Goal: Task Accomplishment & Management: Manage account settings

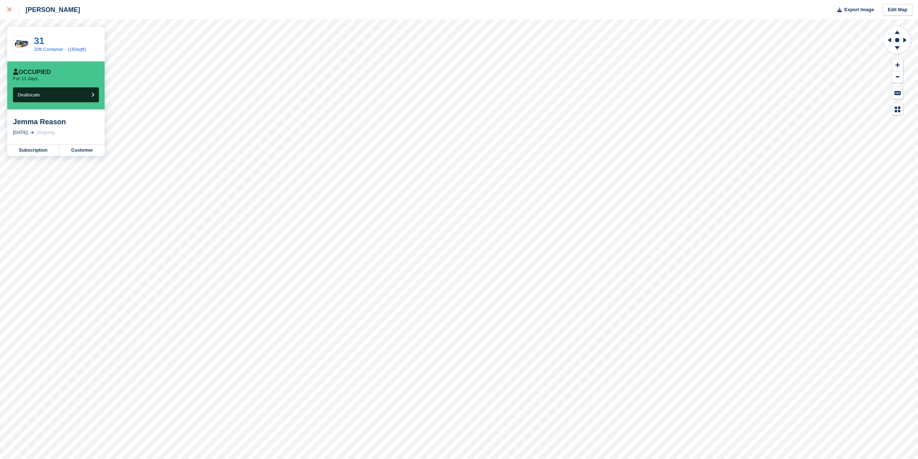
click at [13, 6] on div at bounding box center [13, 9] width 12 height 9
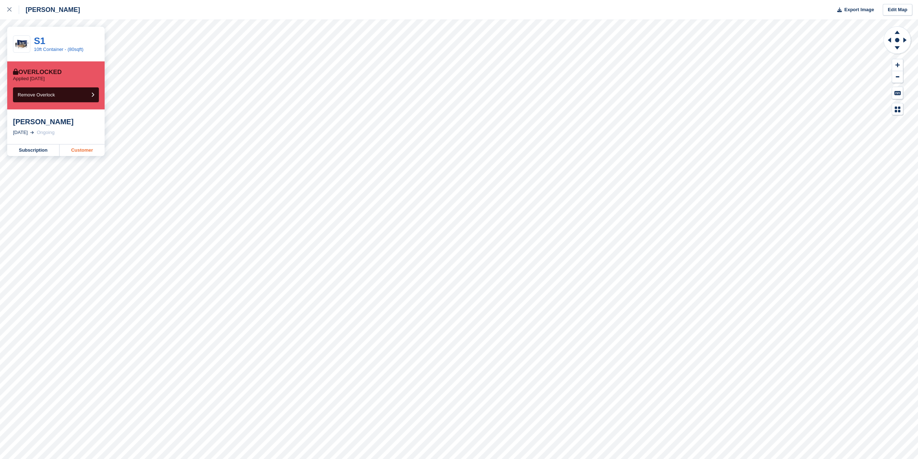
click at [73, 150] on link "Customer" at bounding box center [82, 150] width 45 height 12
click at [12, 8] on div at bounding box center [13, 9] width 12 height 9
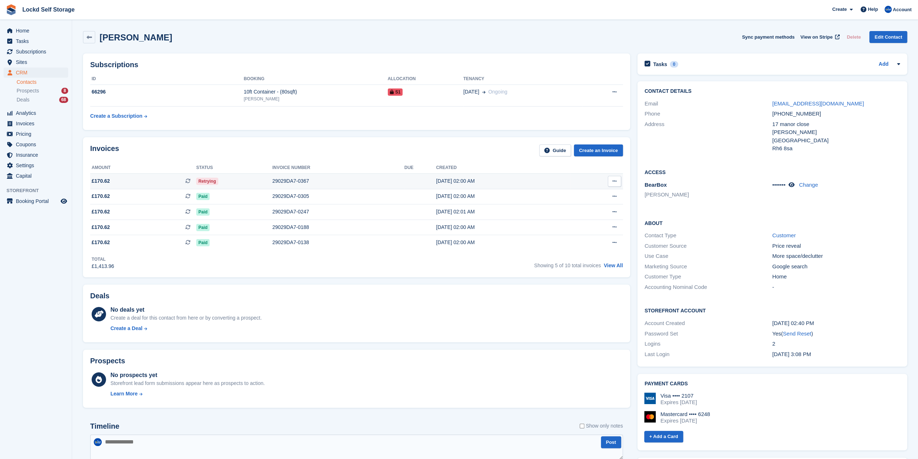
click at [282, 179] on div "29029DA7-0367" at bounding box center [338, 181] width 132 height 8
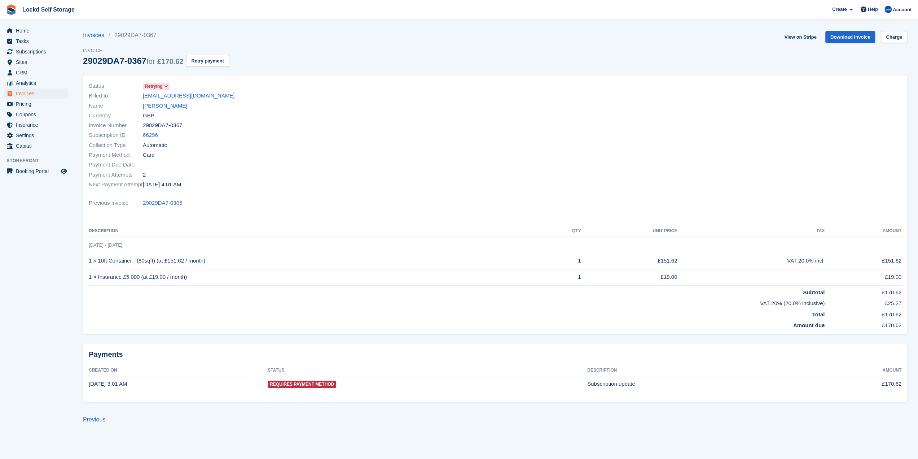
click at [891, 44] on div "View on Stripe Download Invoice Charge" at bounding box center [844, 38] width 126 height 15
click at [893, 42] on link "Charge" at bounding box center [894, 37] width 26 height 12
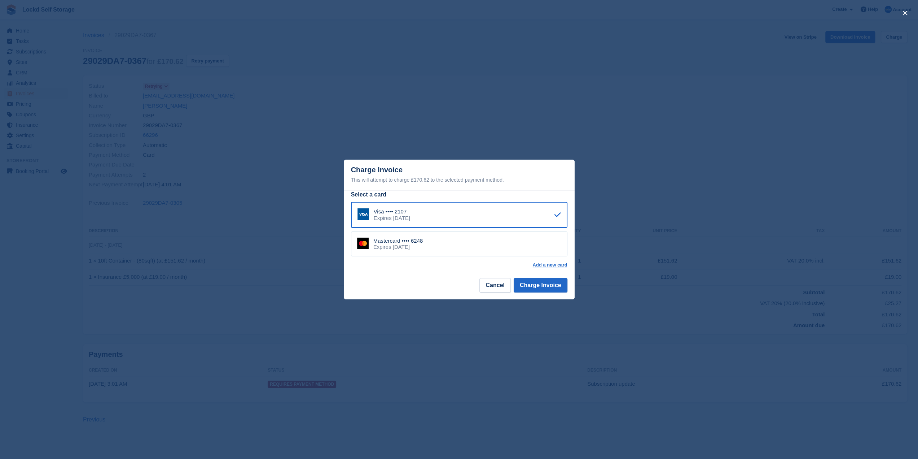
click at [422, 245] on div "Expires January 2029" at bounding box center [398, 247] width 50 height 6
click at [552, 287] on button "Charge Invoice" at bounding box center [541, 285] width 54 height 14
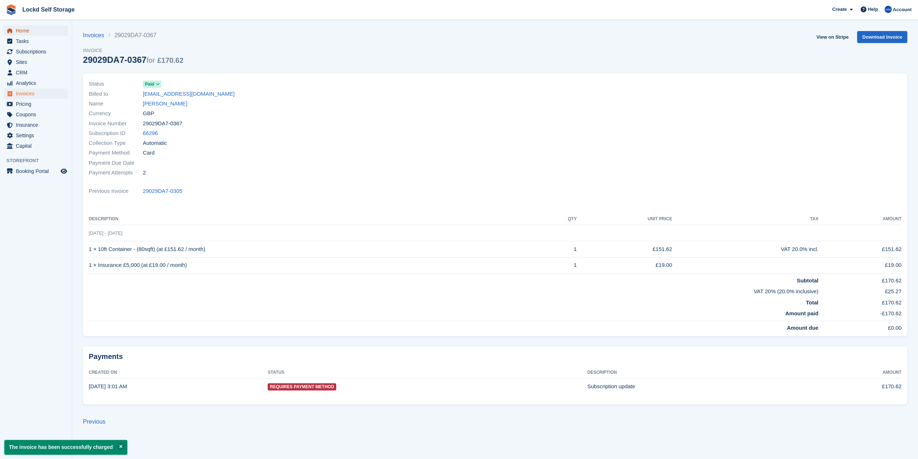
click at [30, 30] on span "Home" at bounding box center [37, 31] width 43 height 10
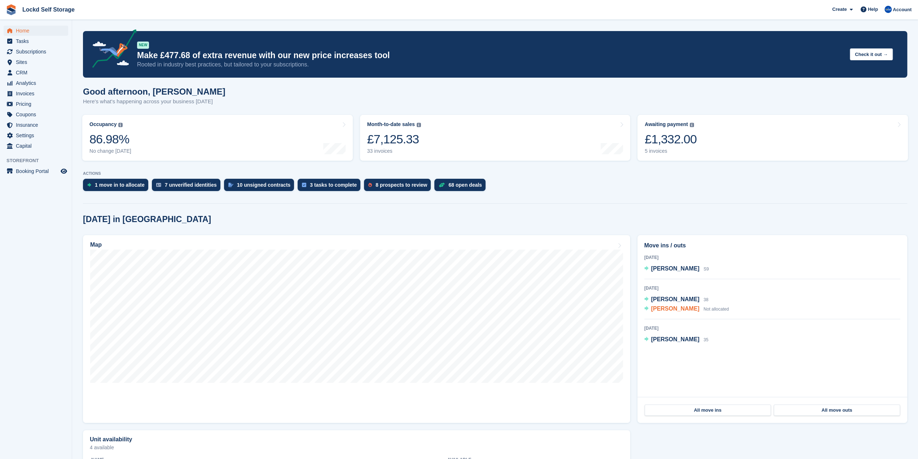
click at [661, 311] on span "Ray Wilson" at bounding box center [675, 308] width 48 height 6
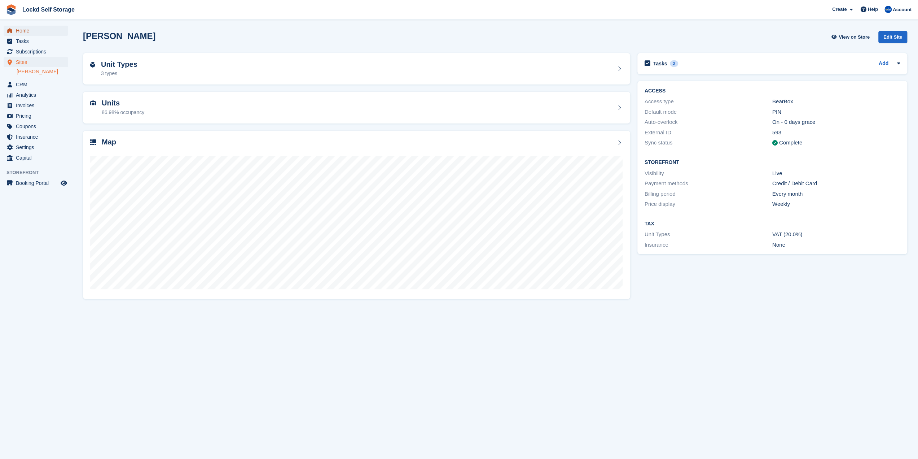
click at [51, 33] on span "Home" at bounding box center [37, 31] width 43 height 10
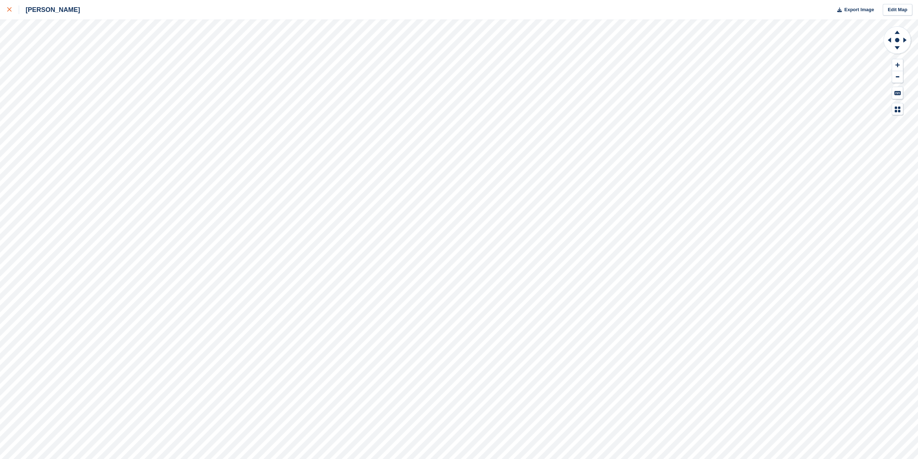
click at [6, 10] on link at bounding box center [9, 9] width 19 height 19
click at [11, 12] on icon at bounding box center [9, 9] width 4 height 4
click at [12, 16] on link at bounding box center [9, 9] width 19 height 19
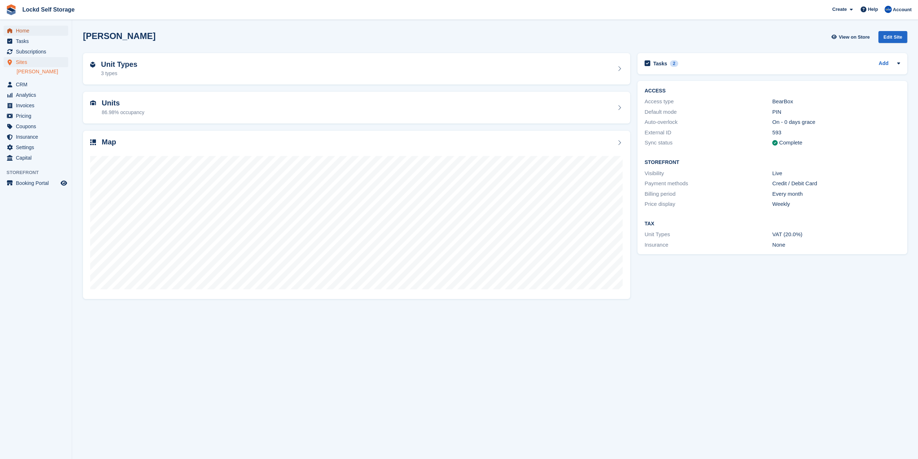
click at [44, 31] on span "Home" at bounding box center [37, 31] width 43 height 10
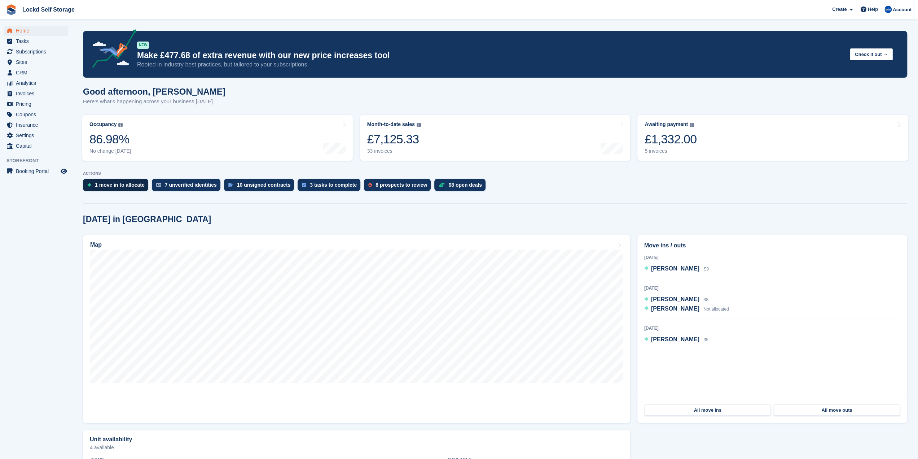
click at [116, 181] on div "1 move in to allocate" at bounding box center [115, 185] width 65 height 12
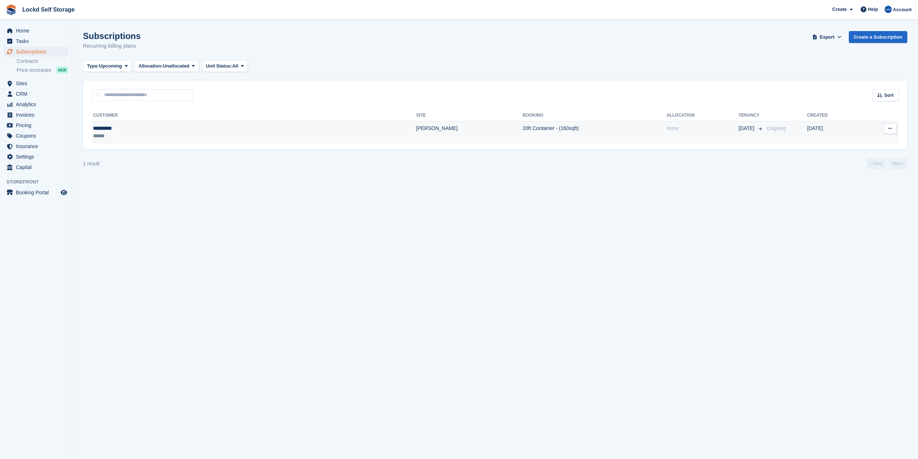
click at [523, 128] on td "20ft Container - (160sqft)" at bounding box center [595, 132] width 144 height 23
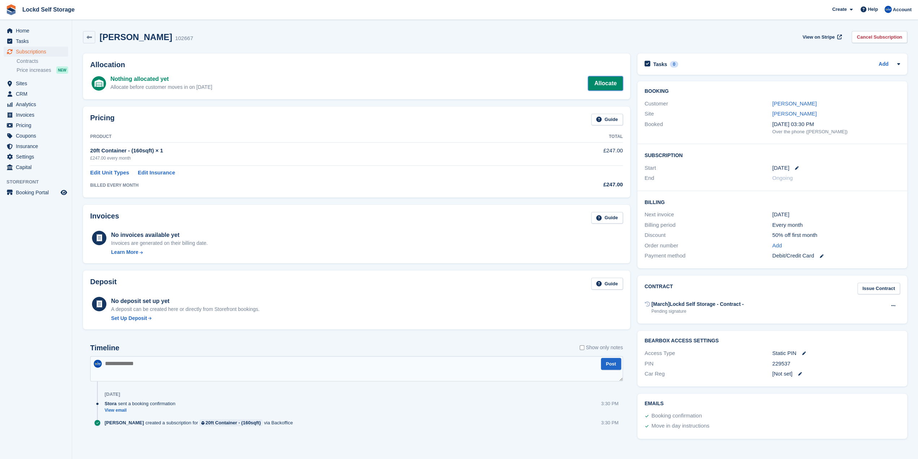
click at [605, 84] on link "Allocate" at bounding box center [605, 83] width 35 height 14
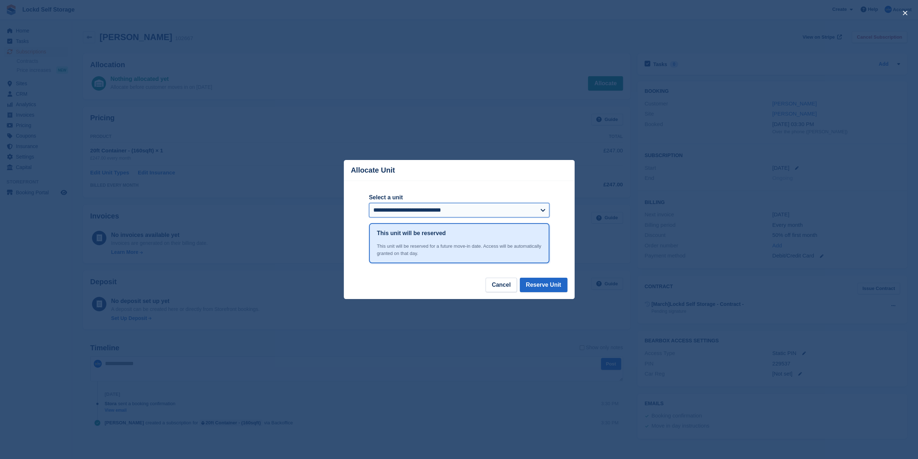
click at [448, 211] on select "**********" at bounding box center [459, 210] width 180 height 14
select select "******"
click at [369, 203] on select "**********" at bounding box center [459, 210] width 180 height 14
click at [535, 287] on button "Reserve Unit" at bounding box center [544, 284] width 48 height 14
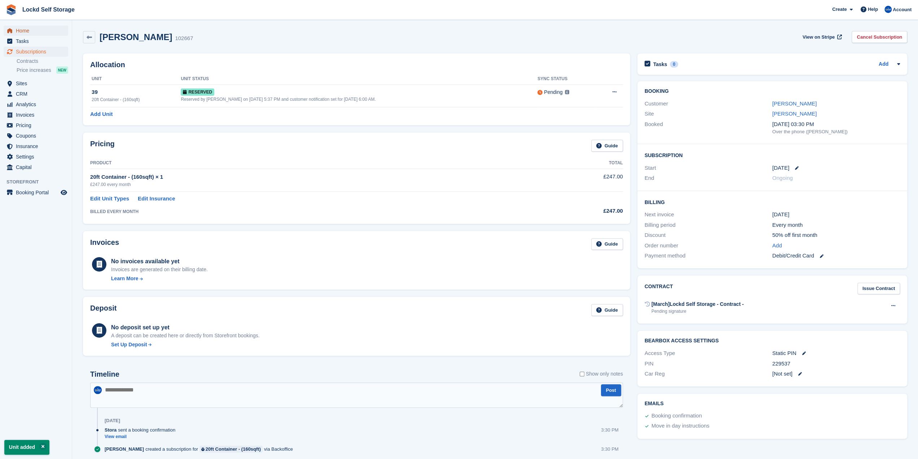
click at [35, 29] on span "Home" at bounding box center [37, 31] width 43 height 10
